Goal: Transaction & Acquisition: Book appointment/travel/reservation

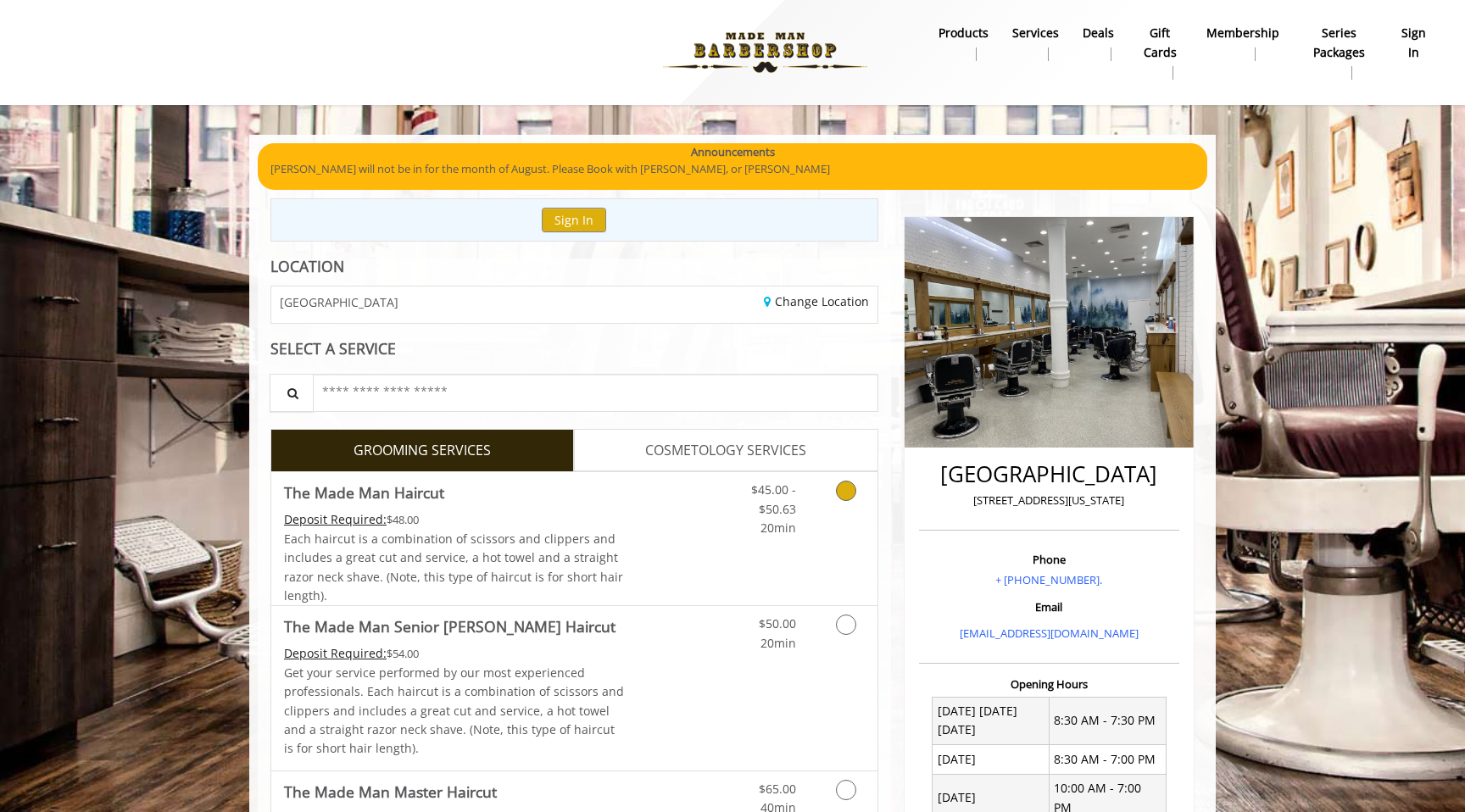
click at [519, 546] on span "Each haircut is a combination of scissors and clippers and includes a great cut…" at bounding box center [453, 567] width 339 height 73
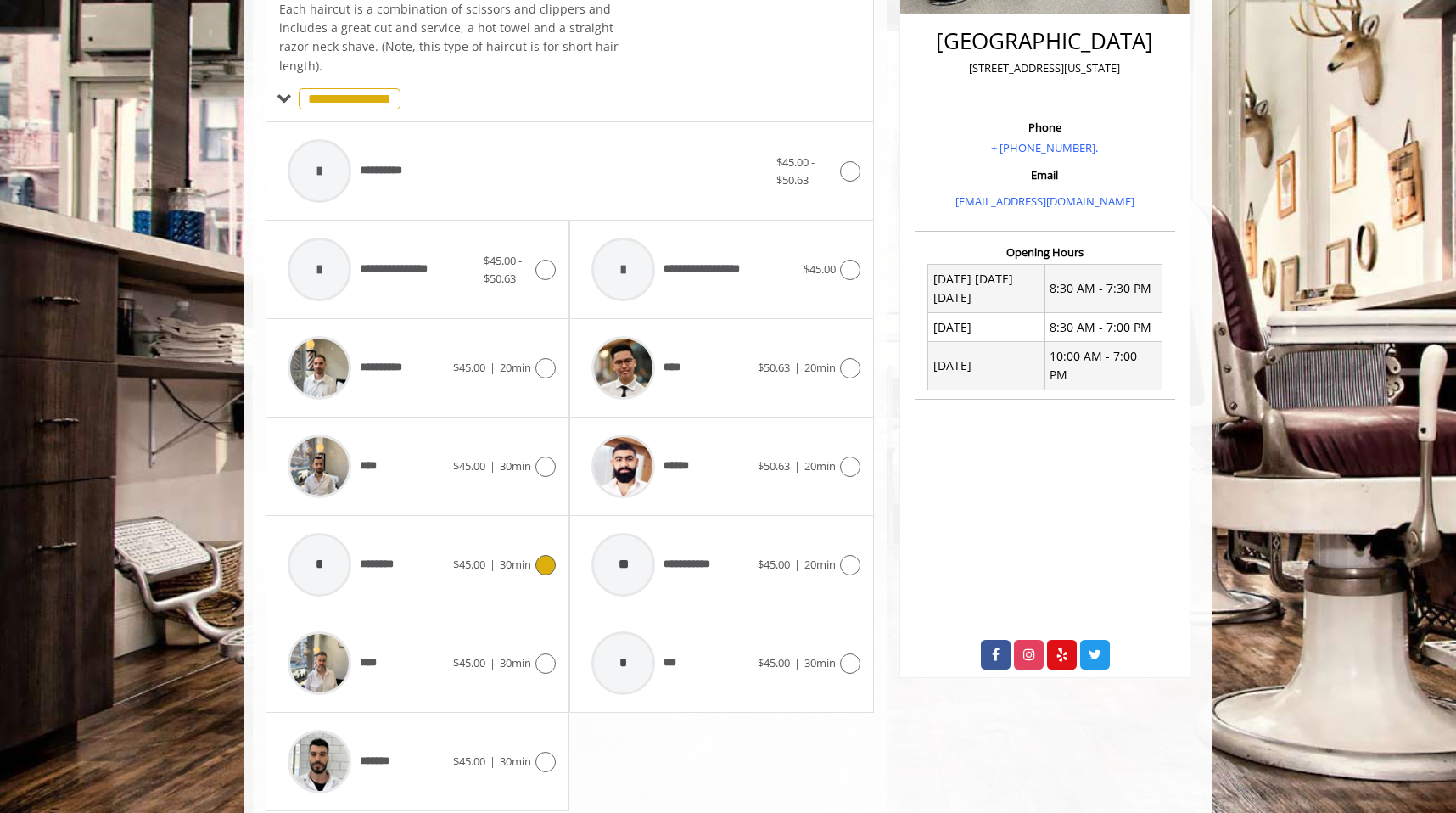
scroll to position [508, 0]
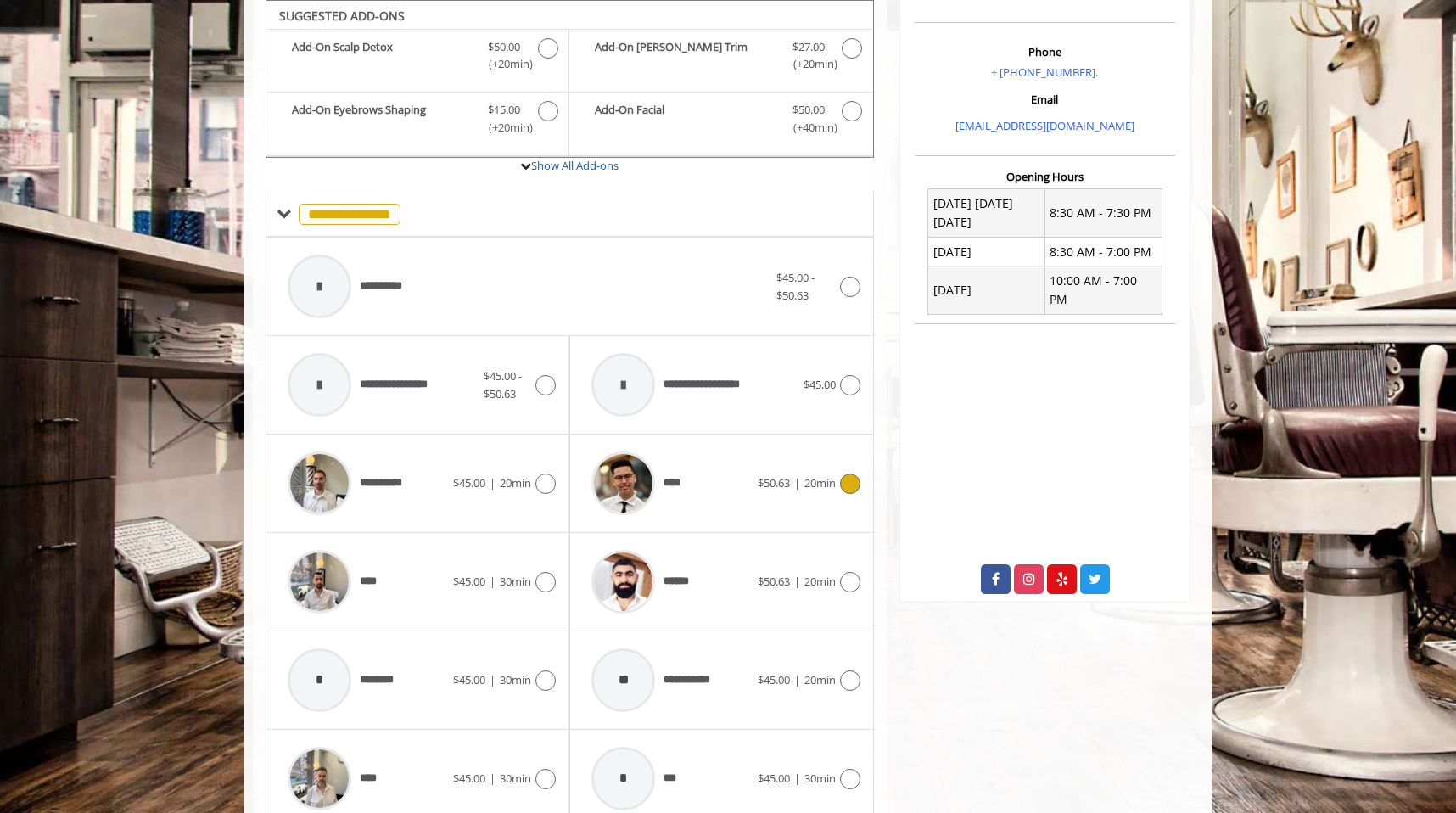
click at [733, 470] on div "****" at bounding box center [670, 483] width 174 height 81
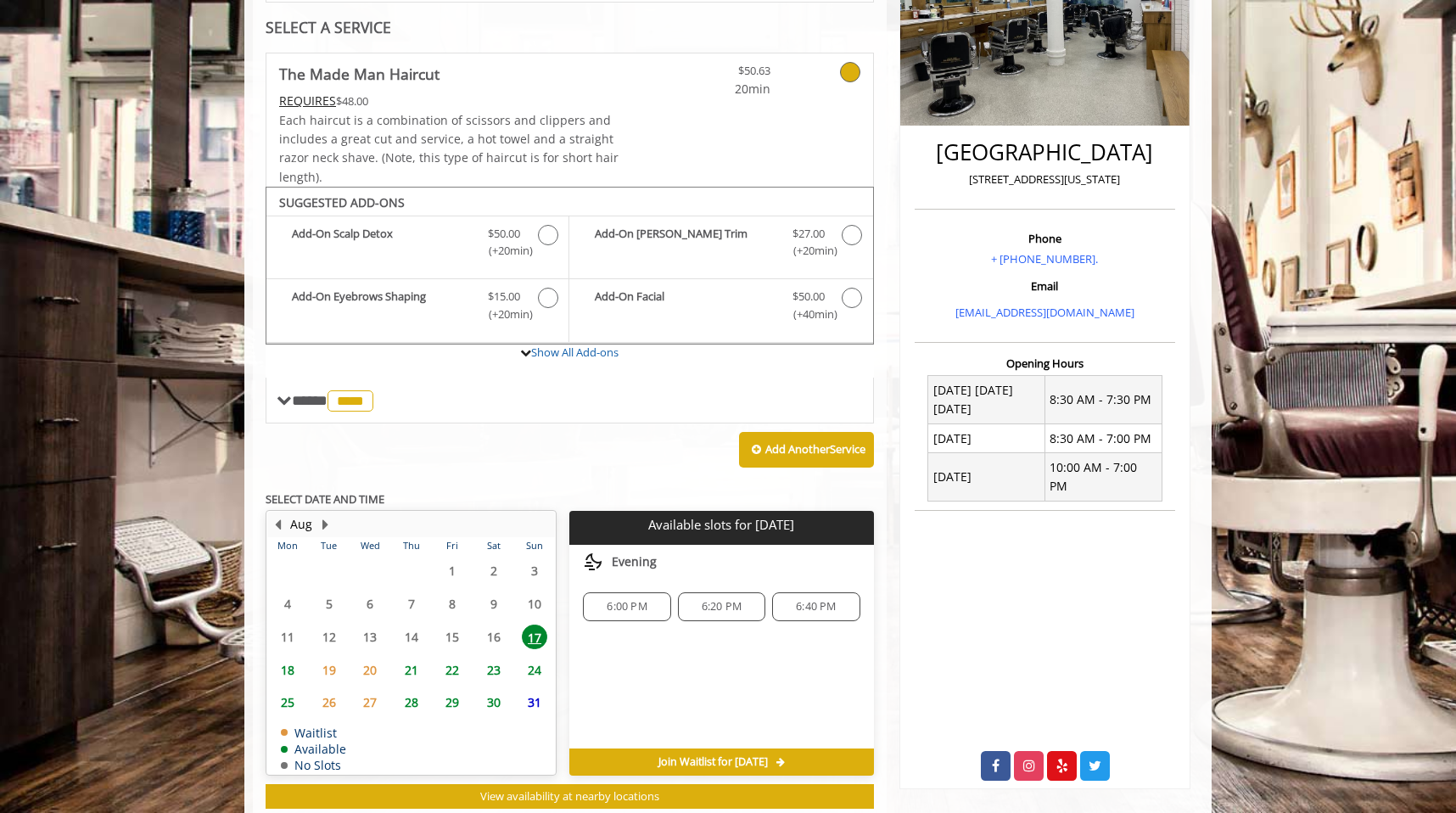
scroll to position [368, 0]
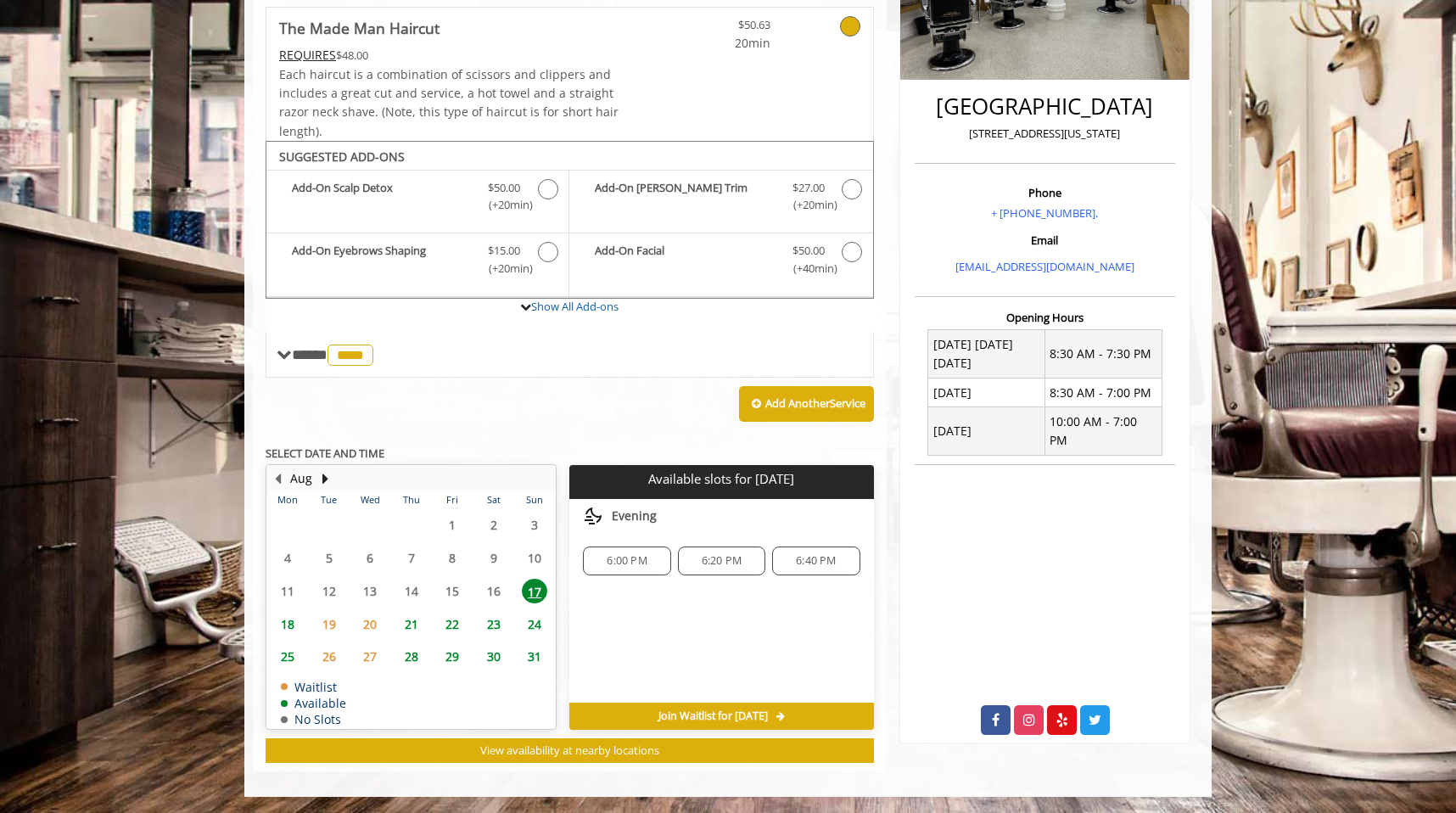
click at [449, 624] on span "22" at bounding box center [452, 624] width 26 height 25
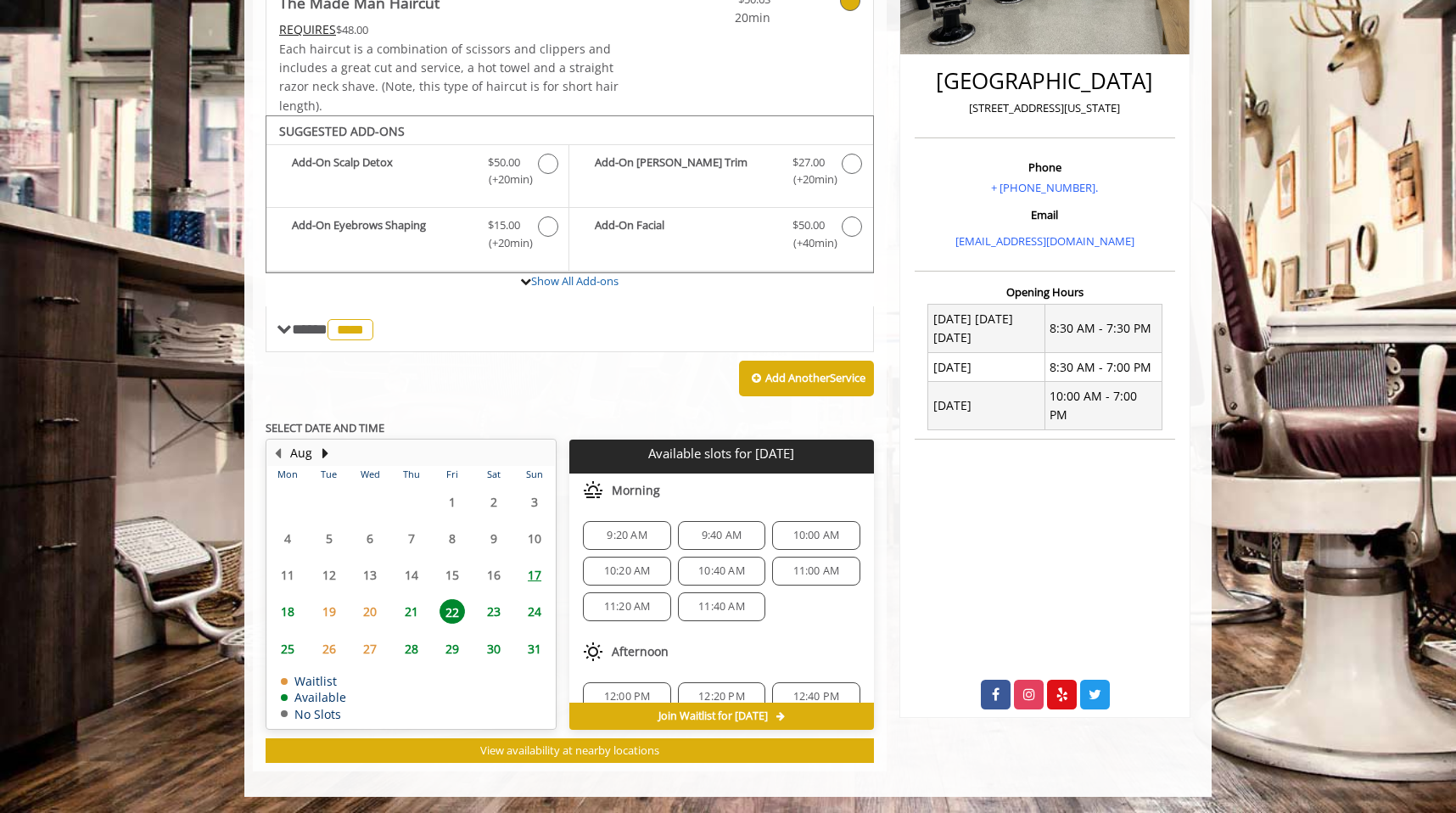
click at [287, 608] on span "18" at bounding box center [288, 612] width 26 height 25
click at [545, 572] on span "17" at bounding box center [535, 575] width 26 height 25
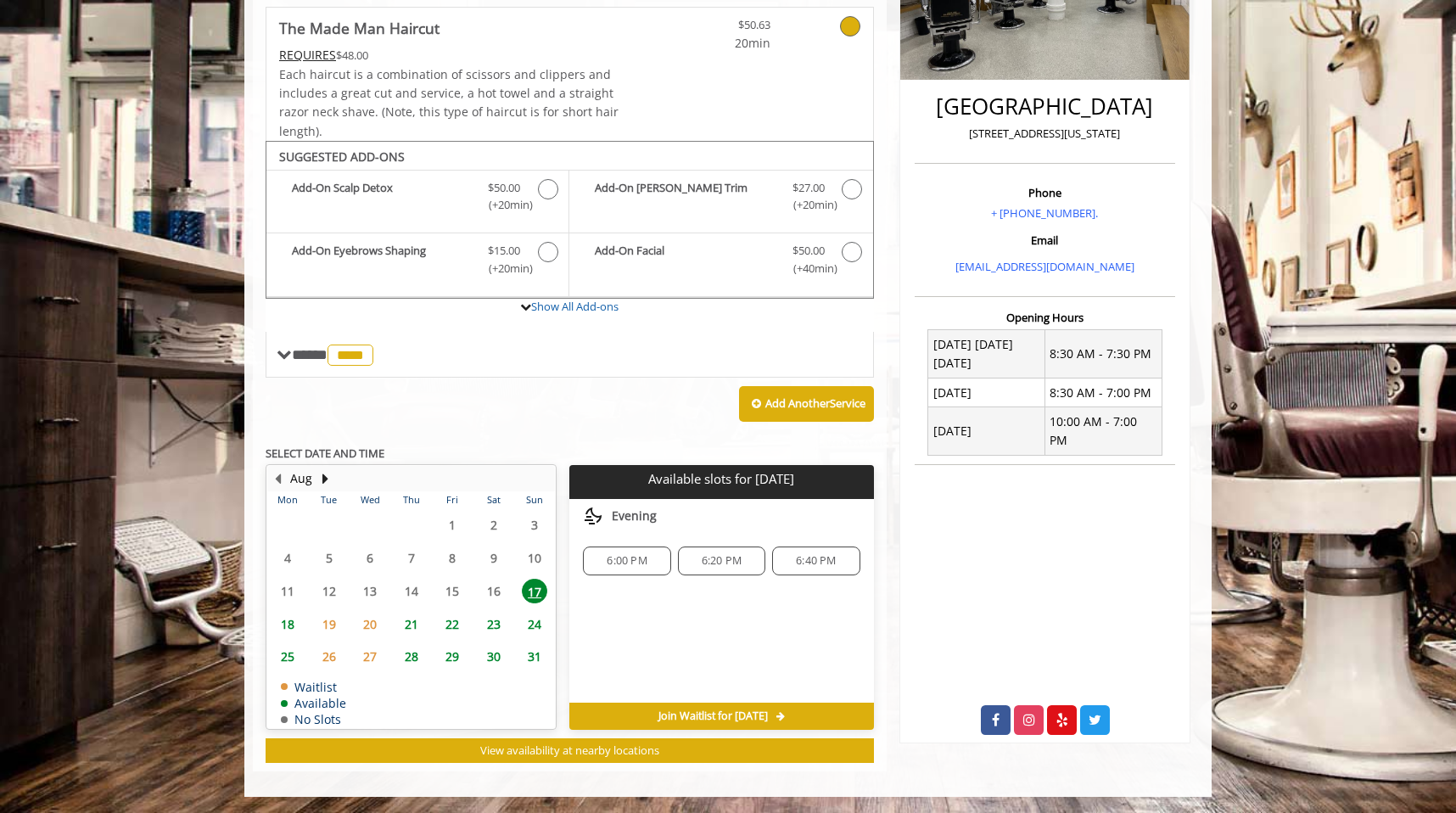
click at [285, 622] on span "18" at bounding box center [288, 624] width 26 height 25
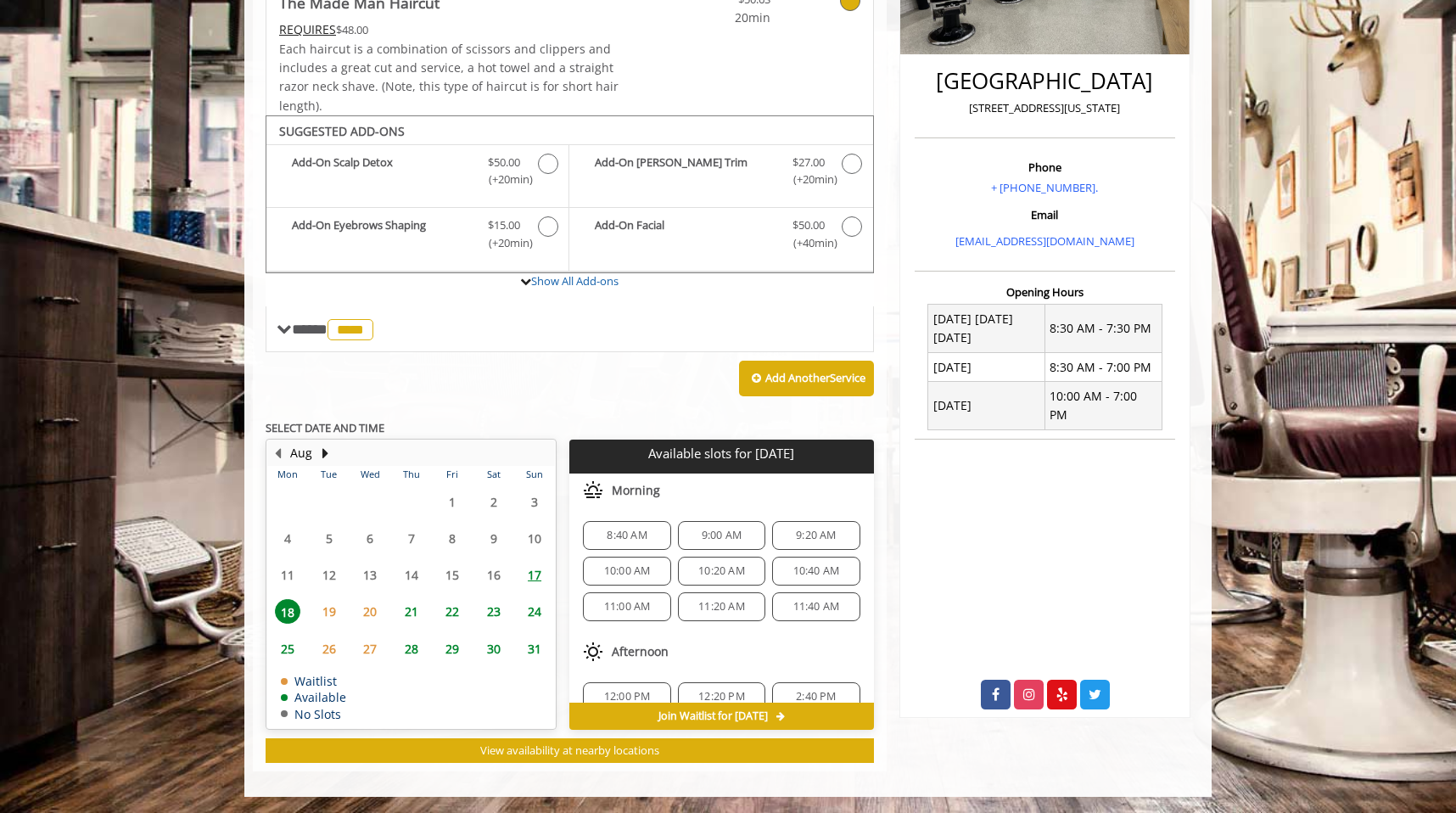
click at [536, 565] on span "17" at bounding box center [535, 575] width 26 height 25
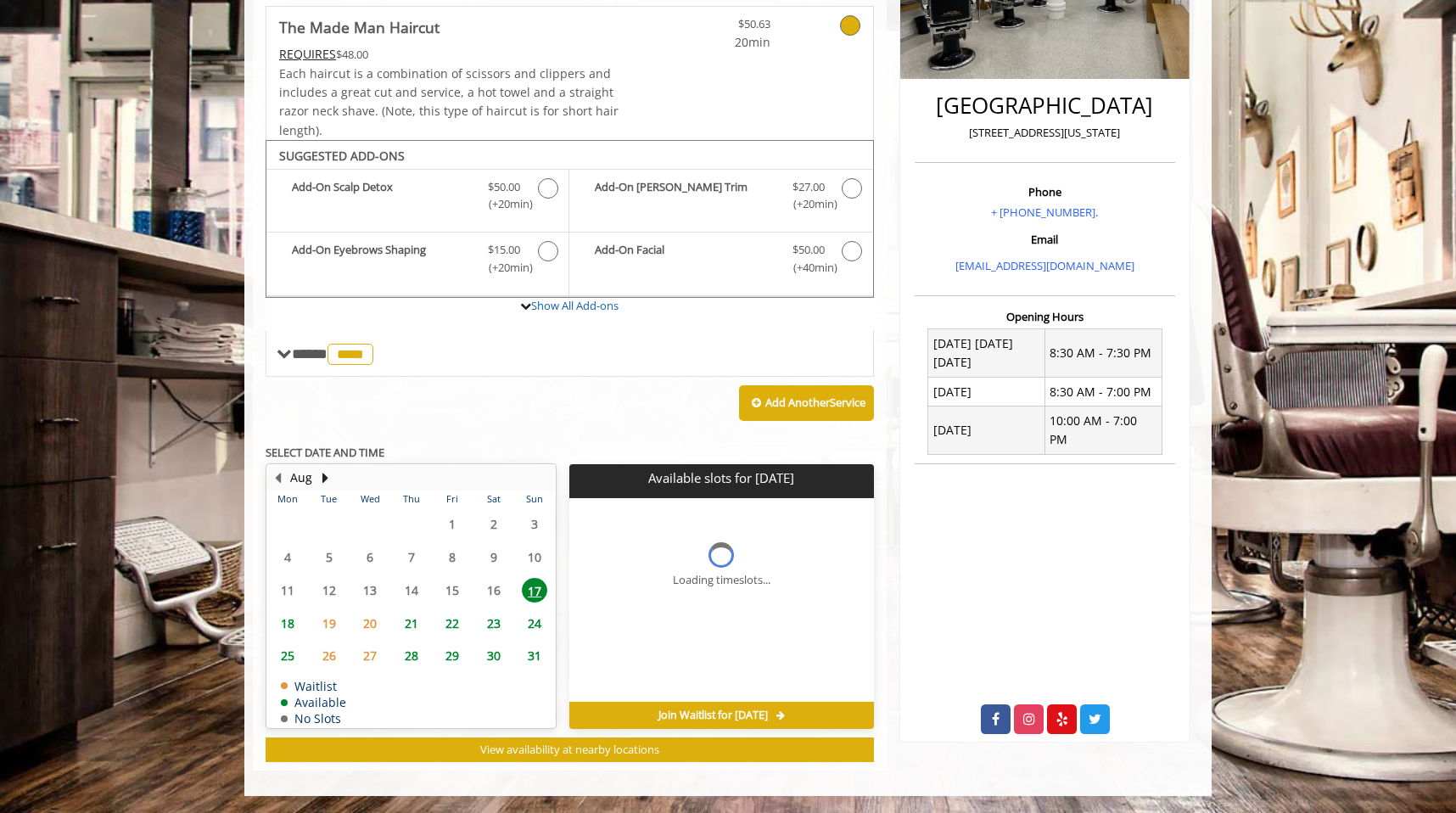
scroll to position [368, 0]
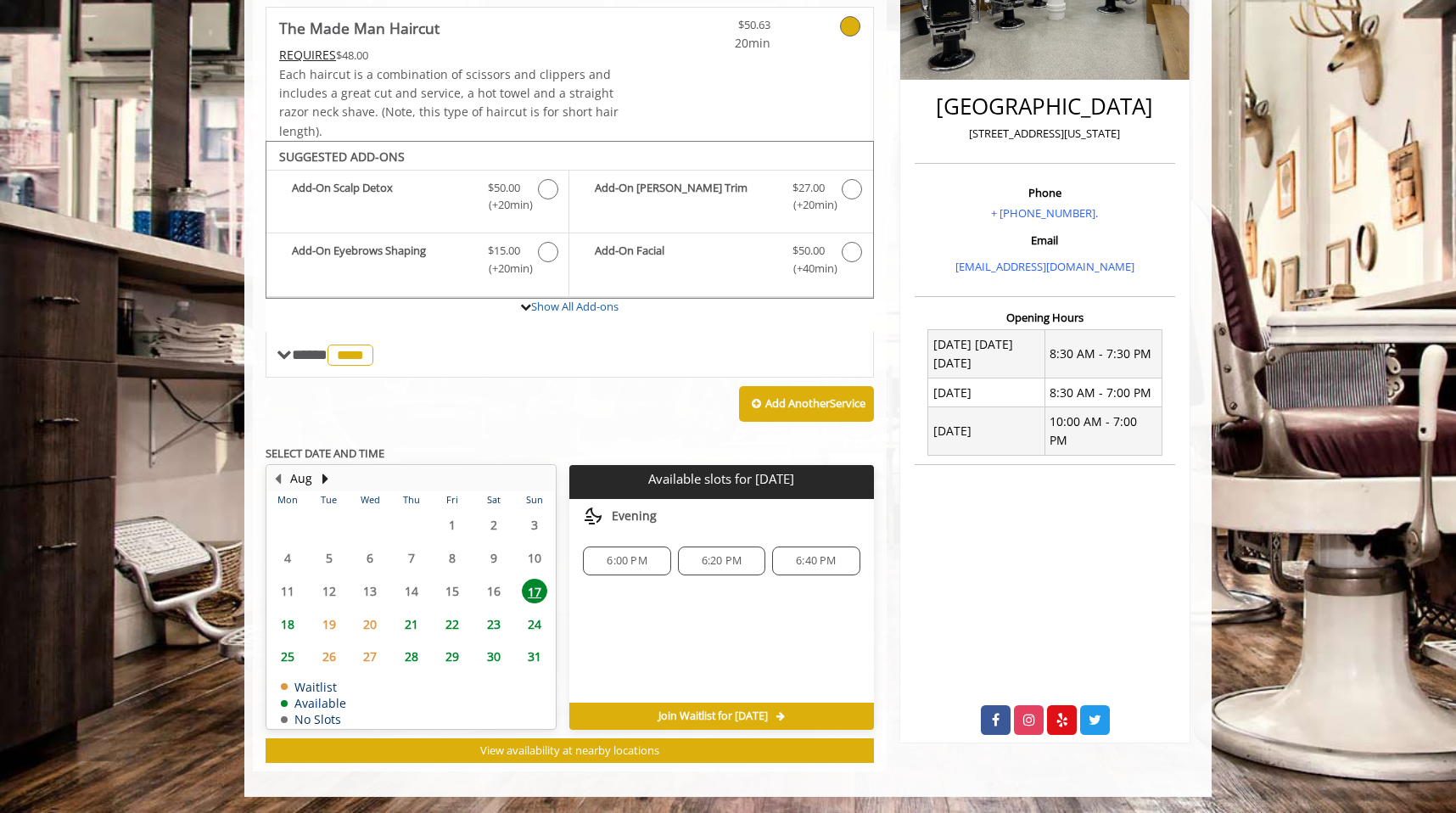
click at [411, 624] on span "21" at bounding box center [412, 624] width 26 height 25
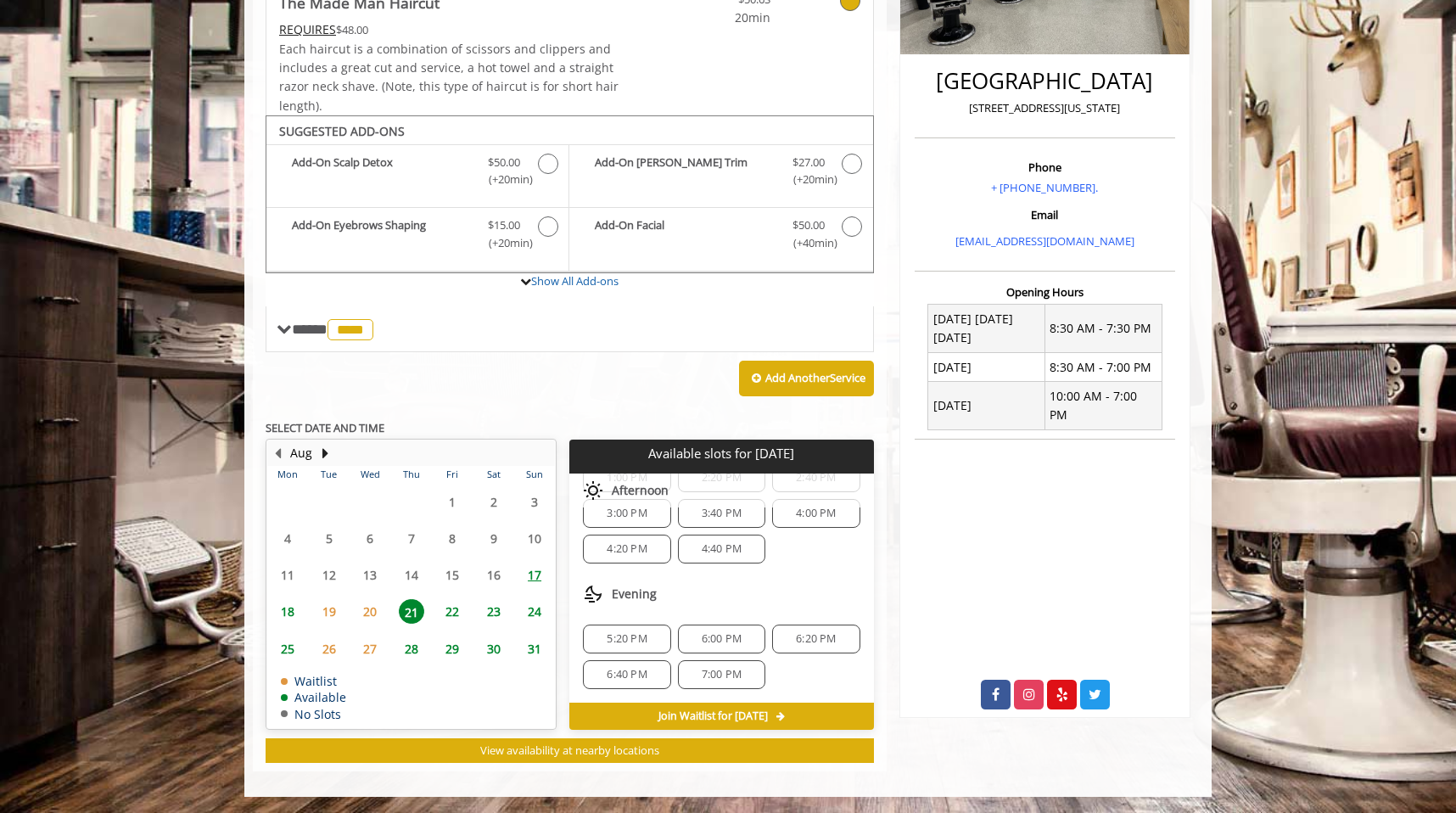
scroll to position [0, 0]
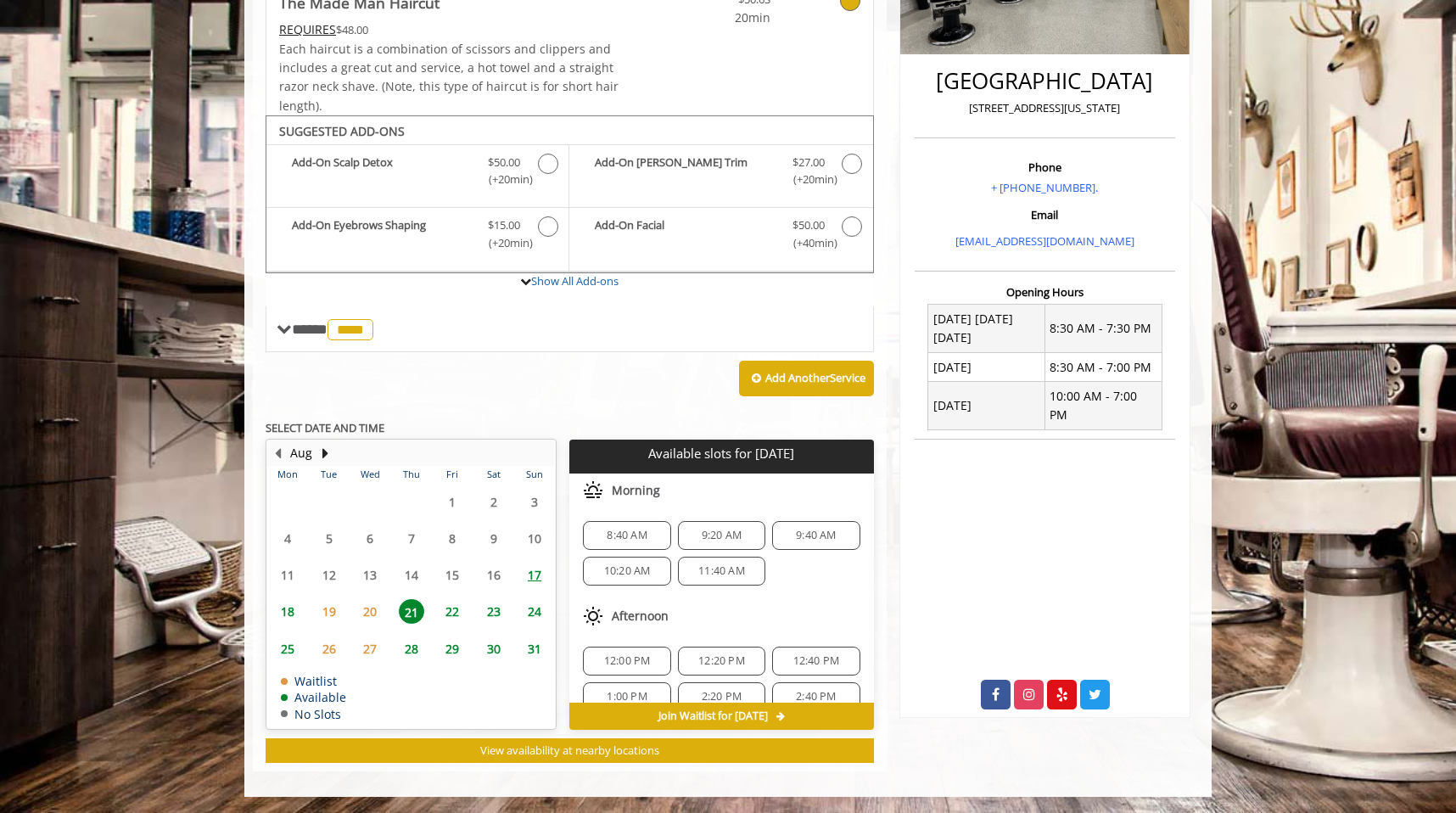
click at [329, 607] on span "19" at bounding box center [329, 612] width 26 height 25
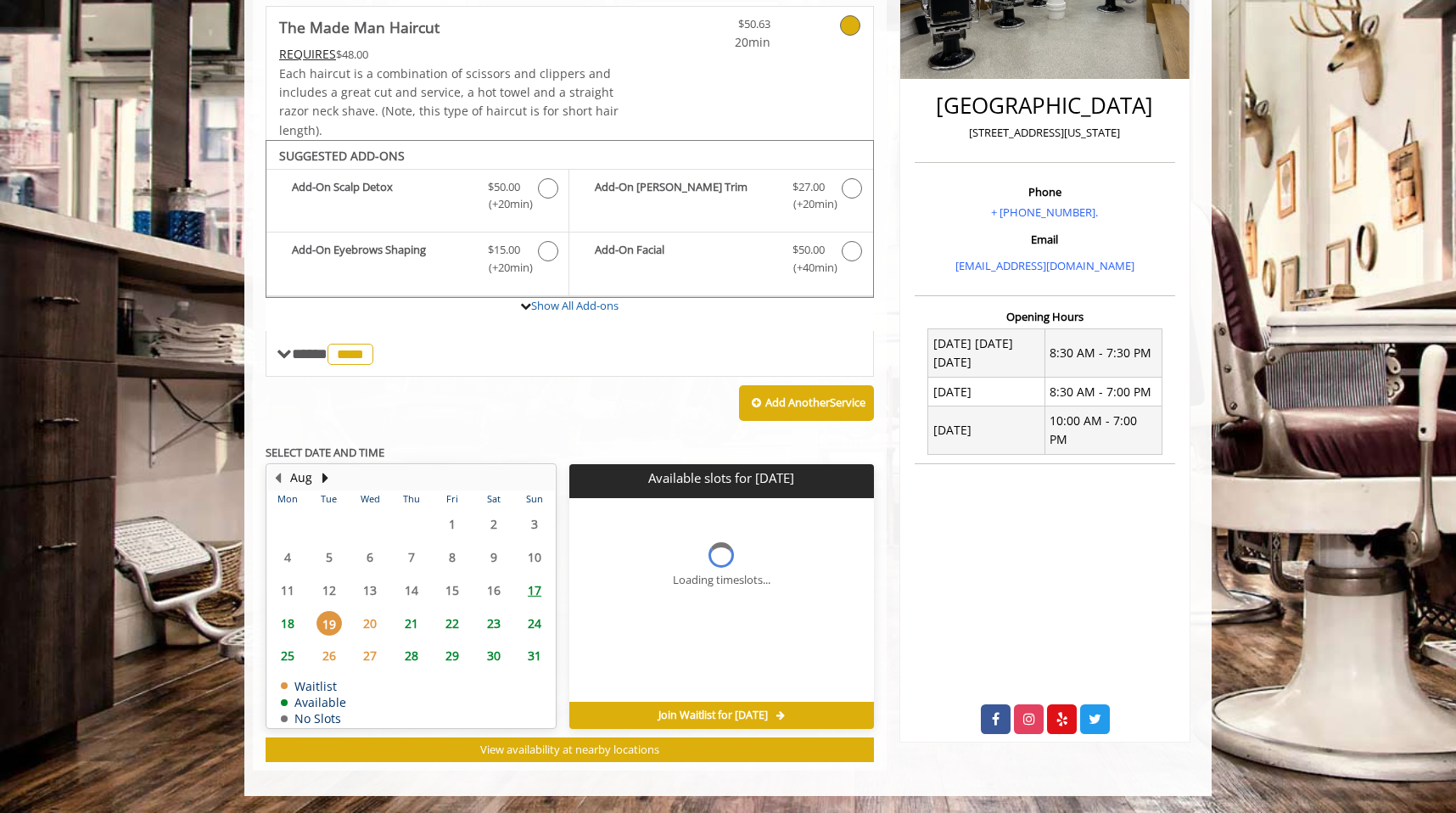
scroll to position [368, 0]
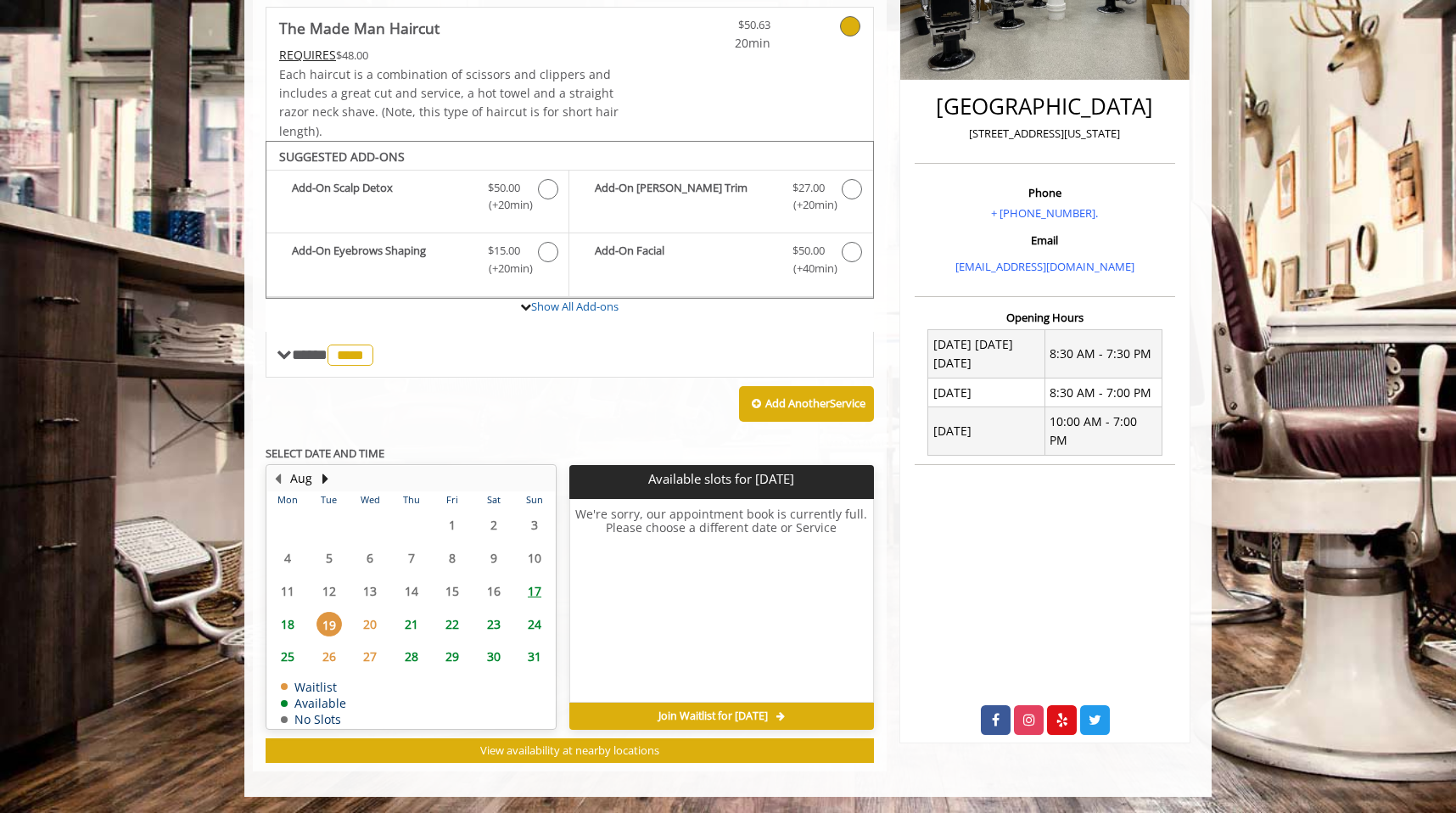
click at [370, 627] on span "20" at bounding box center [370, 624] width 26 height 25
click at [286, 631] on span "18" at bounding box center [288, 624] width 26 height 25
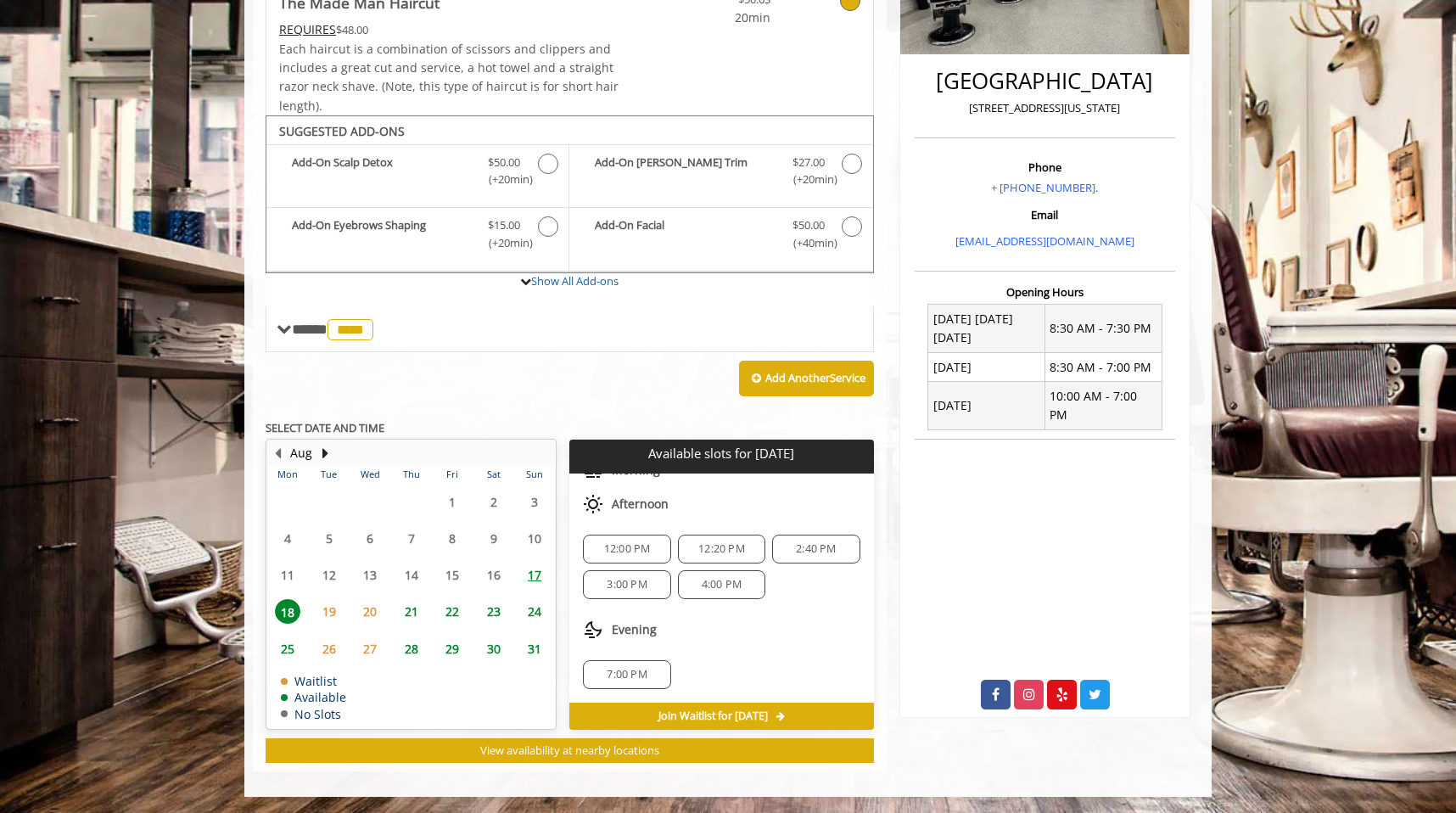
scroll to position [0, 0]
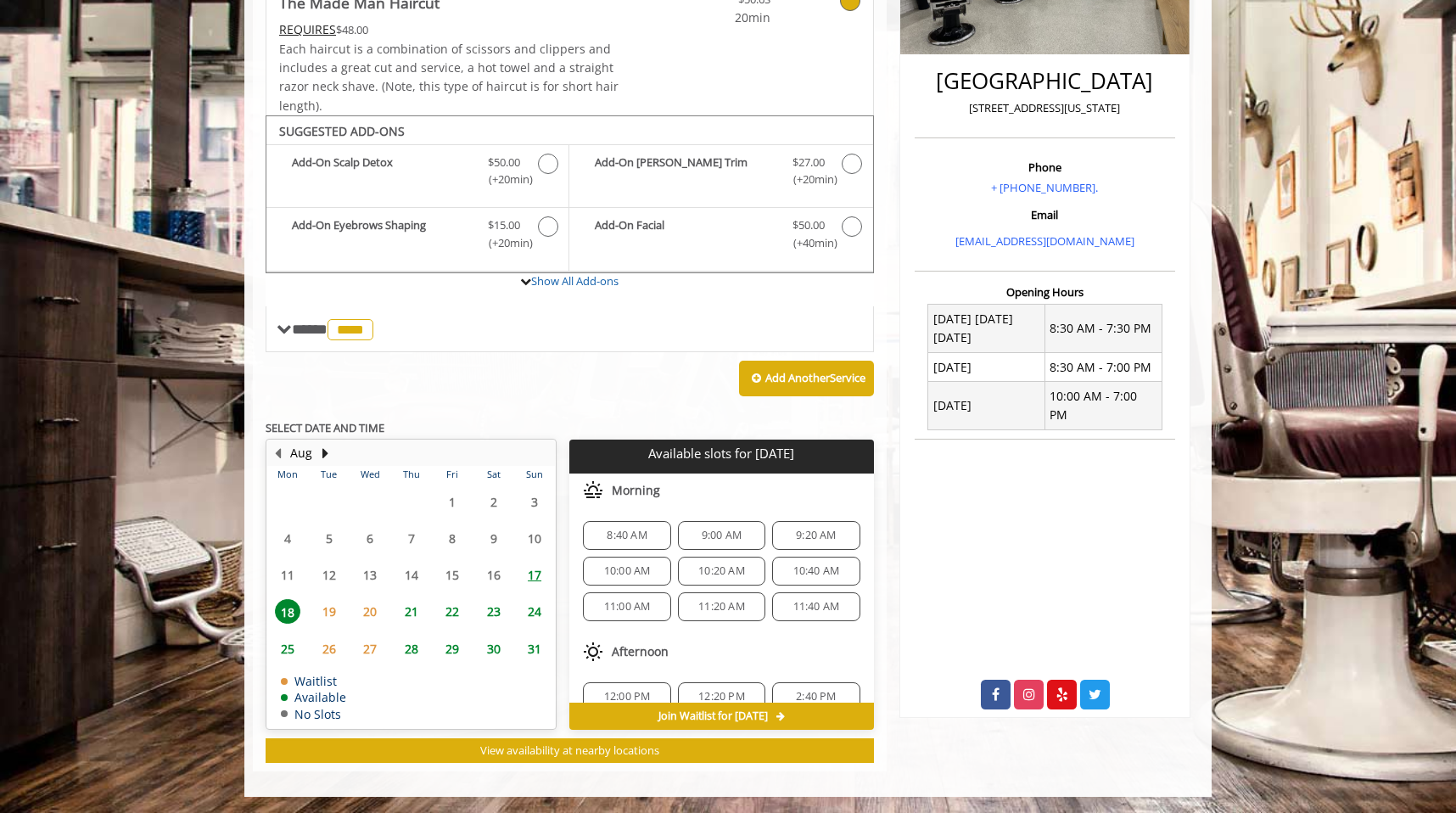
click at [532, 573] on span "17" at bounding box center [535, 575] width 26 height 25
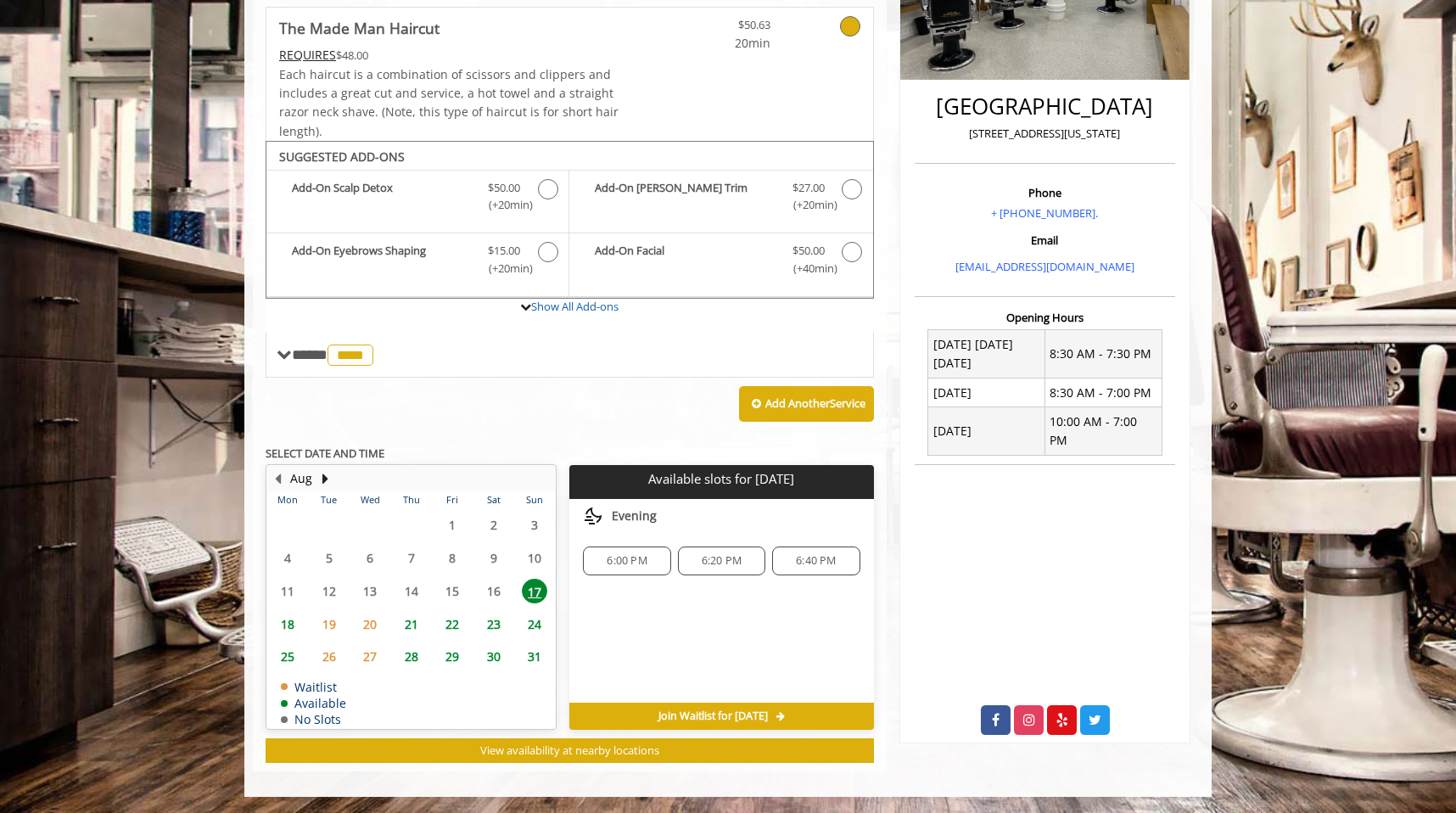
click at [622, 561] on span "6:00 PM" at bounding box center [627, 561] width 40 height 13
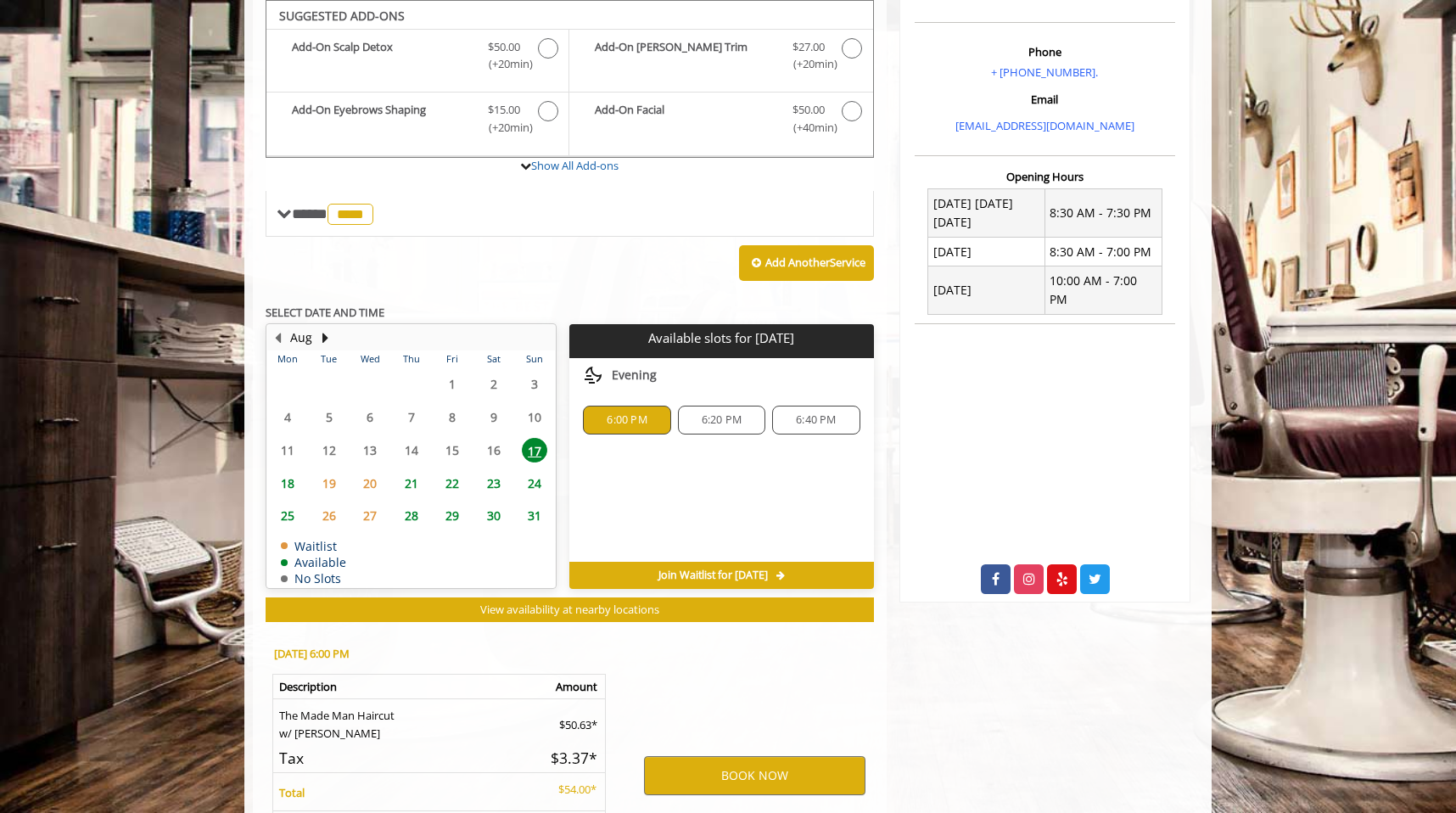
scroll to position [674, 0]
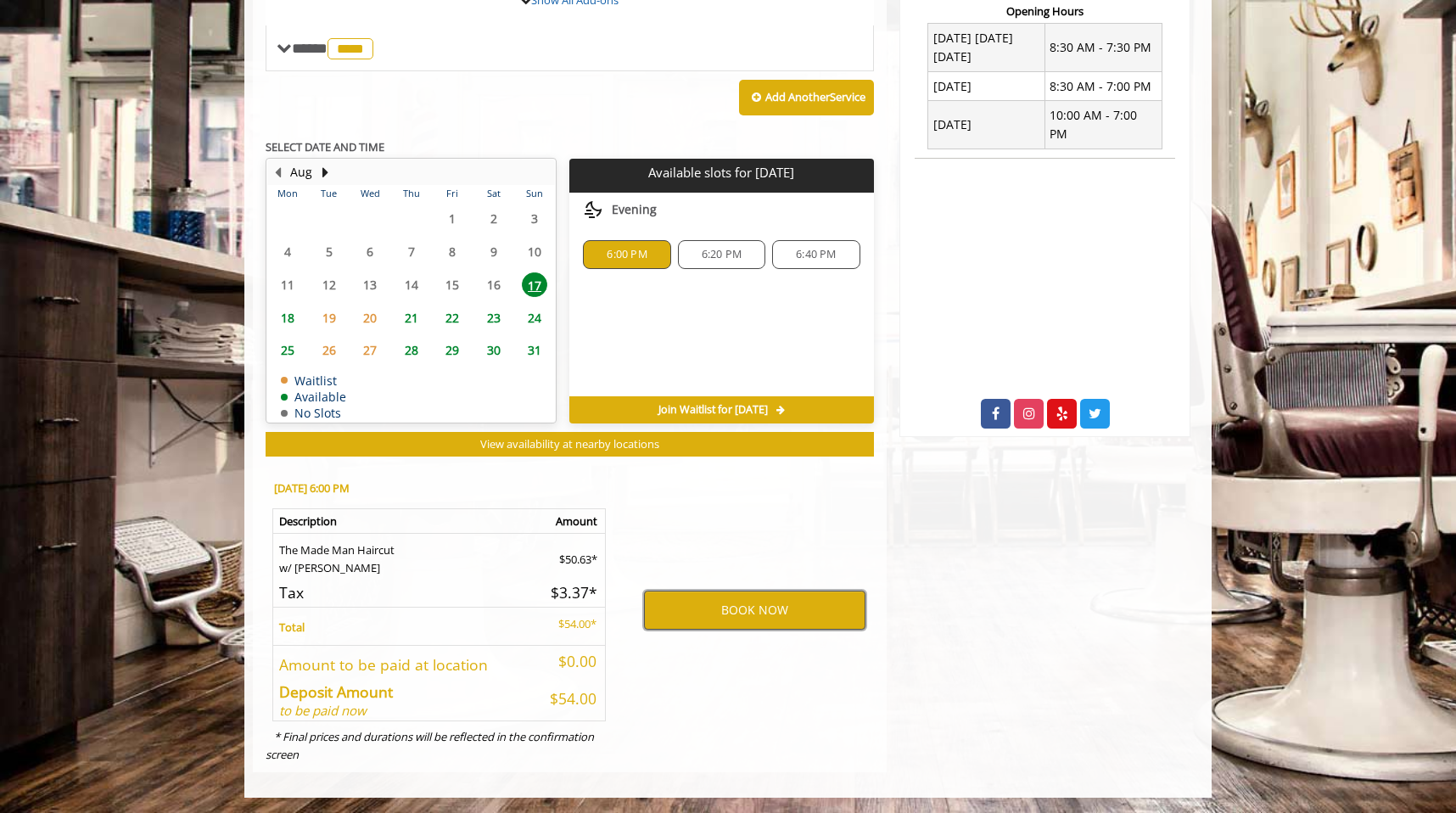
click at [712, 620] on button "BOOK NOW" at bounding box center [755, 610] width 221 height 39
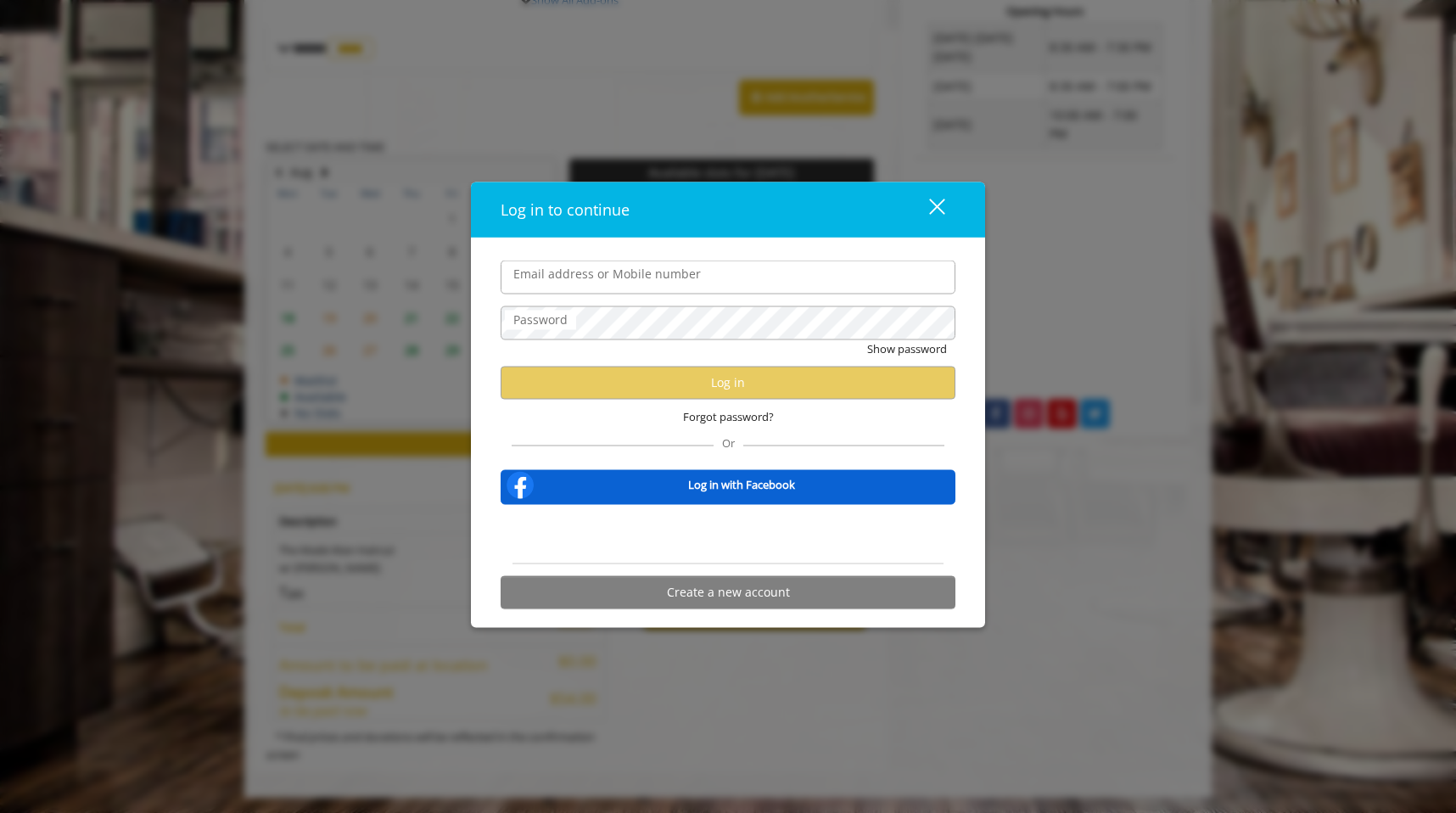
click at [0, 812] on com-1password-button at bounding box center [0, 815] width 0 height 0
type input "**********"
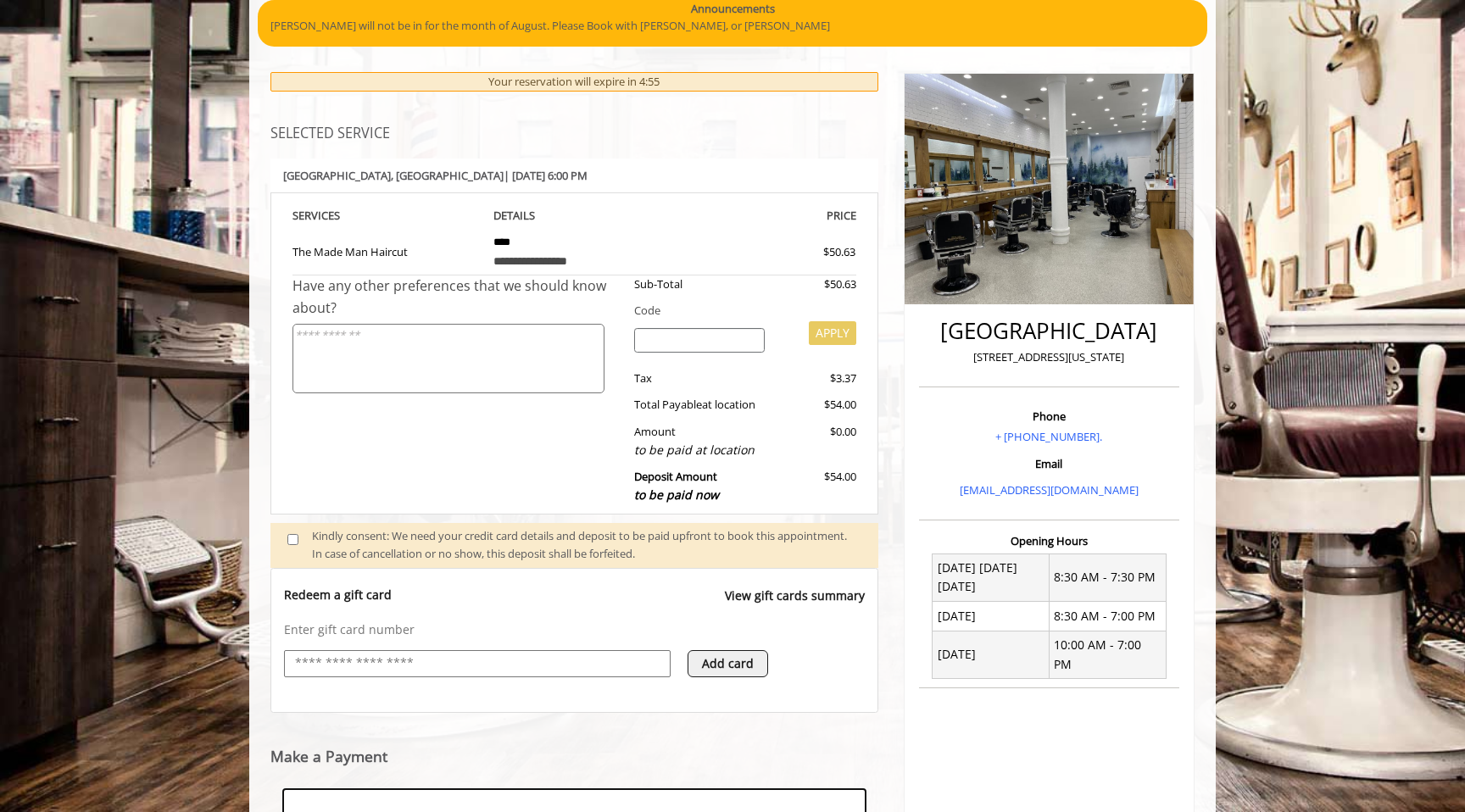
scroll to position [403, 0]
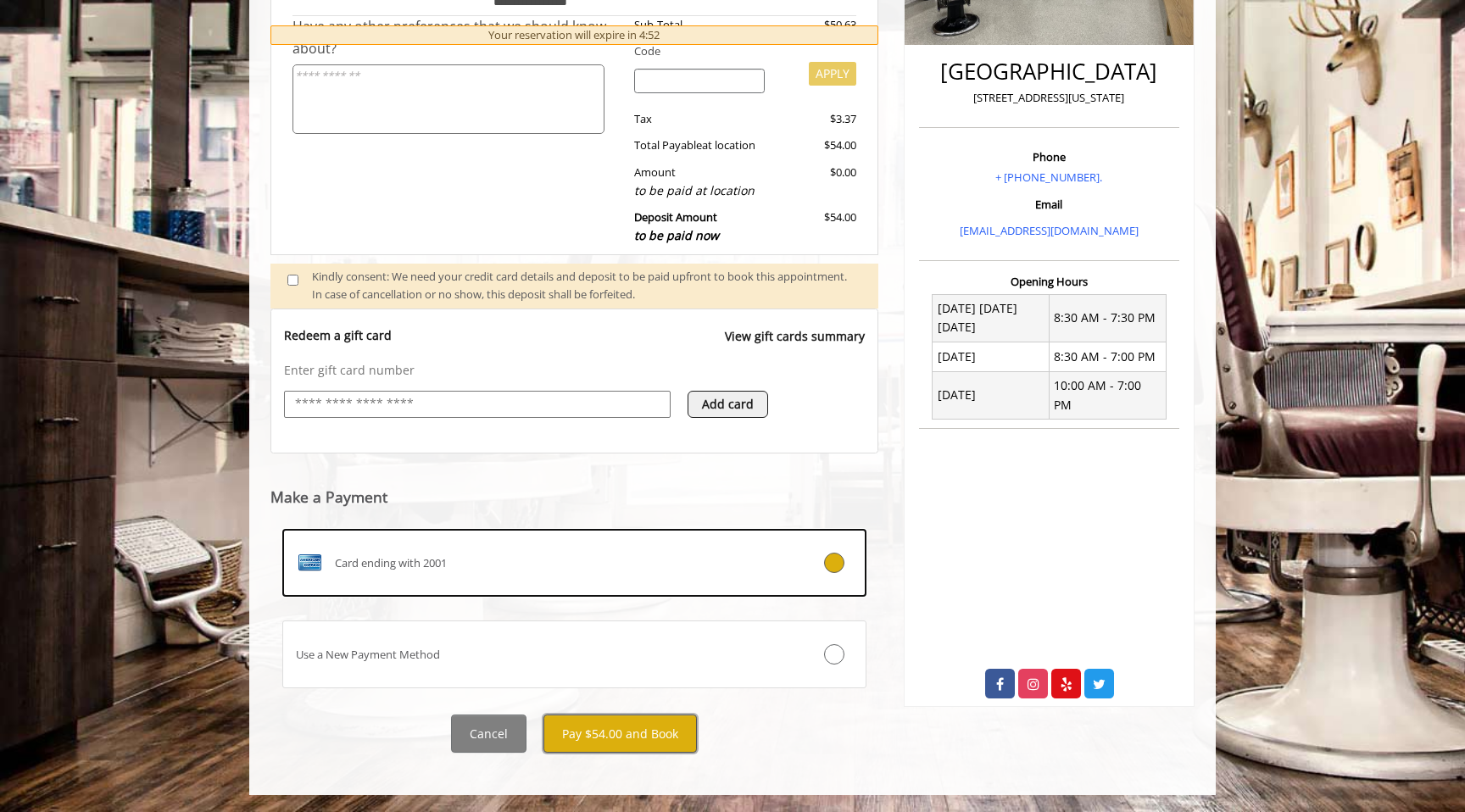
click at [624, 743] on button "Pay $54.00 and Book" at bounding box center [620, 734] width 153 height 38
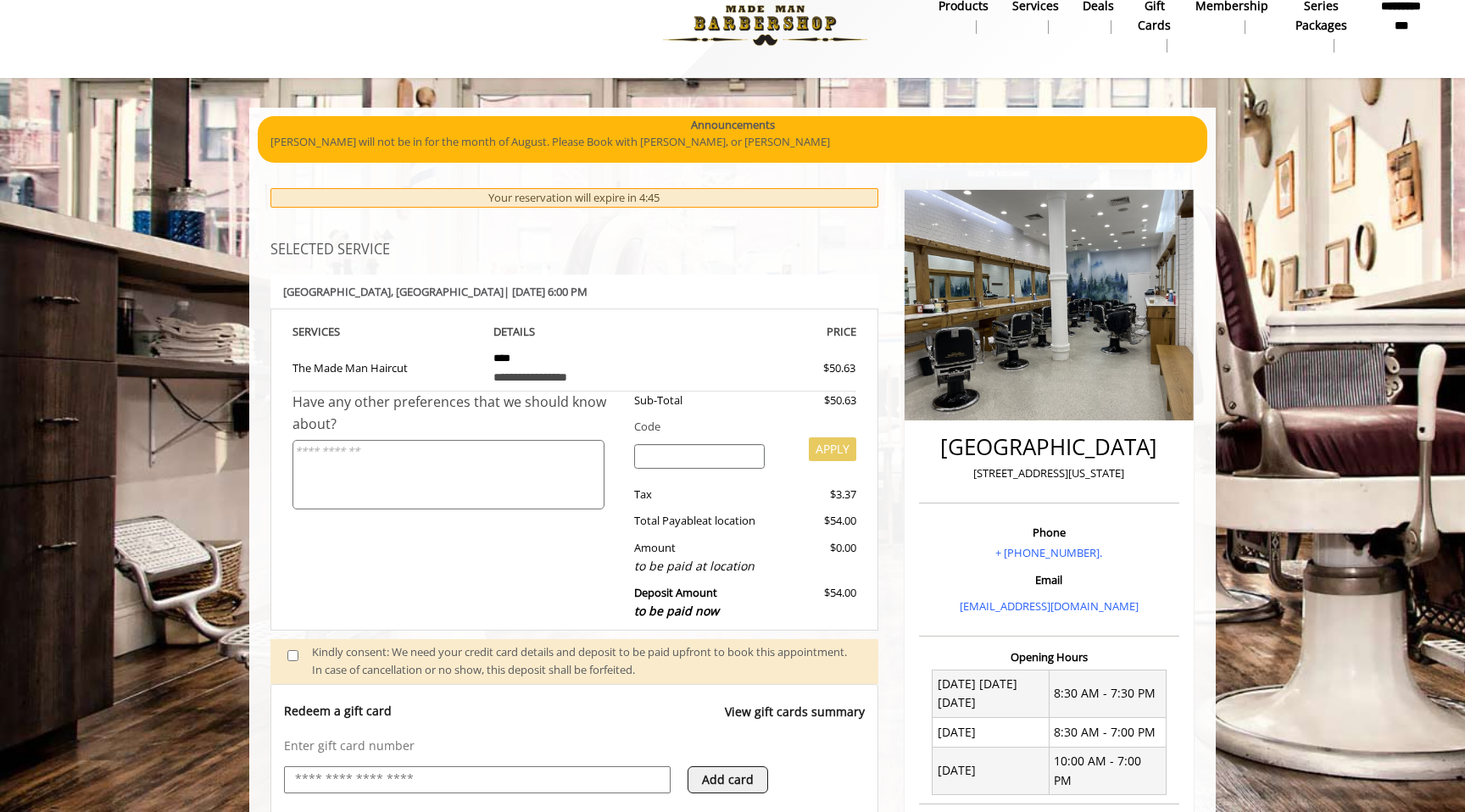
scroll to position [27, 0]
